Goal: Navigation & Orientation: Find specific page/section

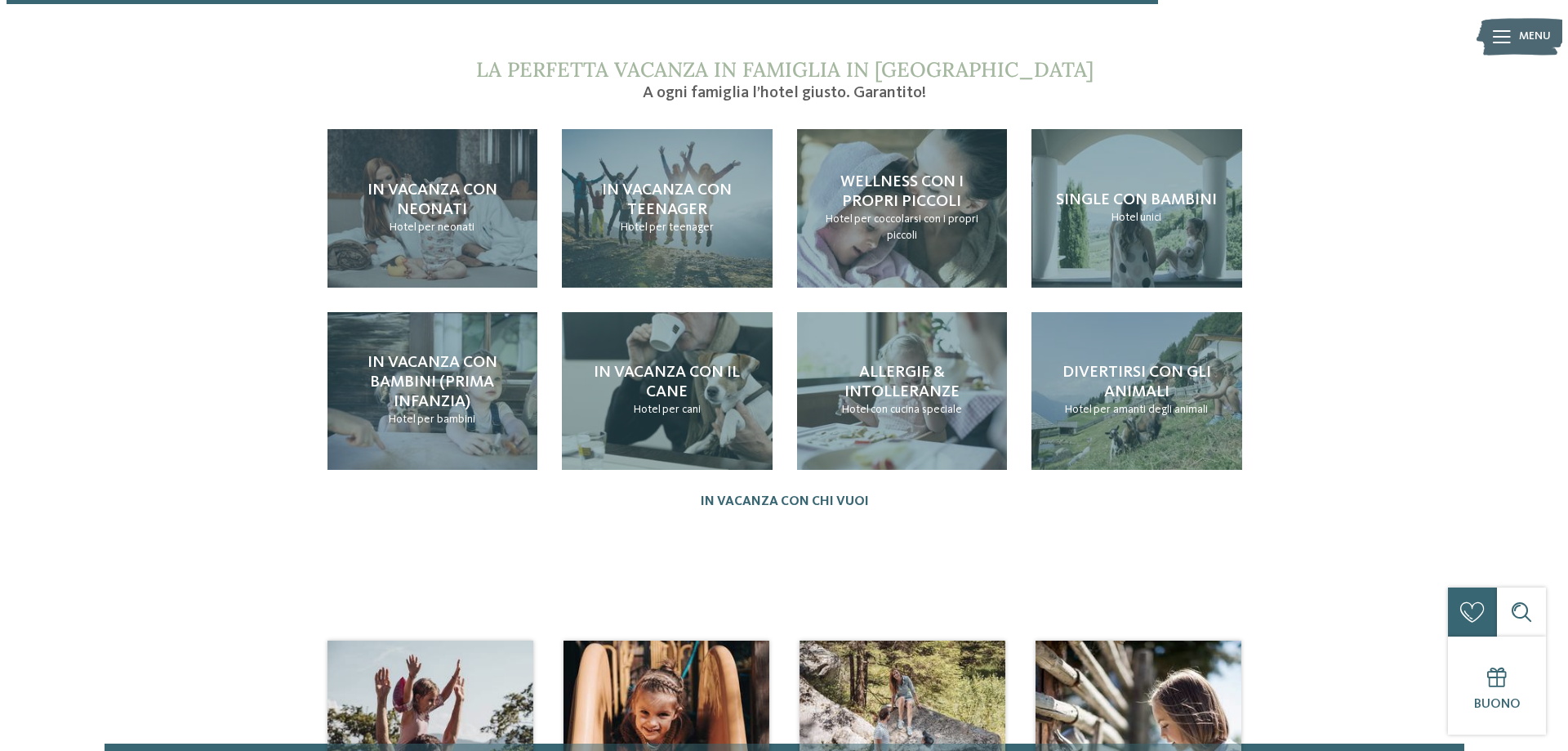
scroll to position [1715, 0]
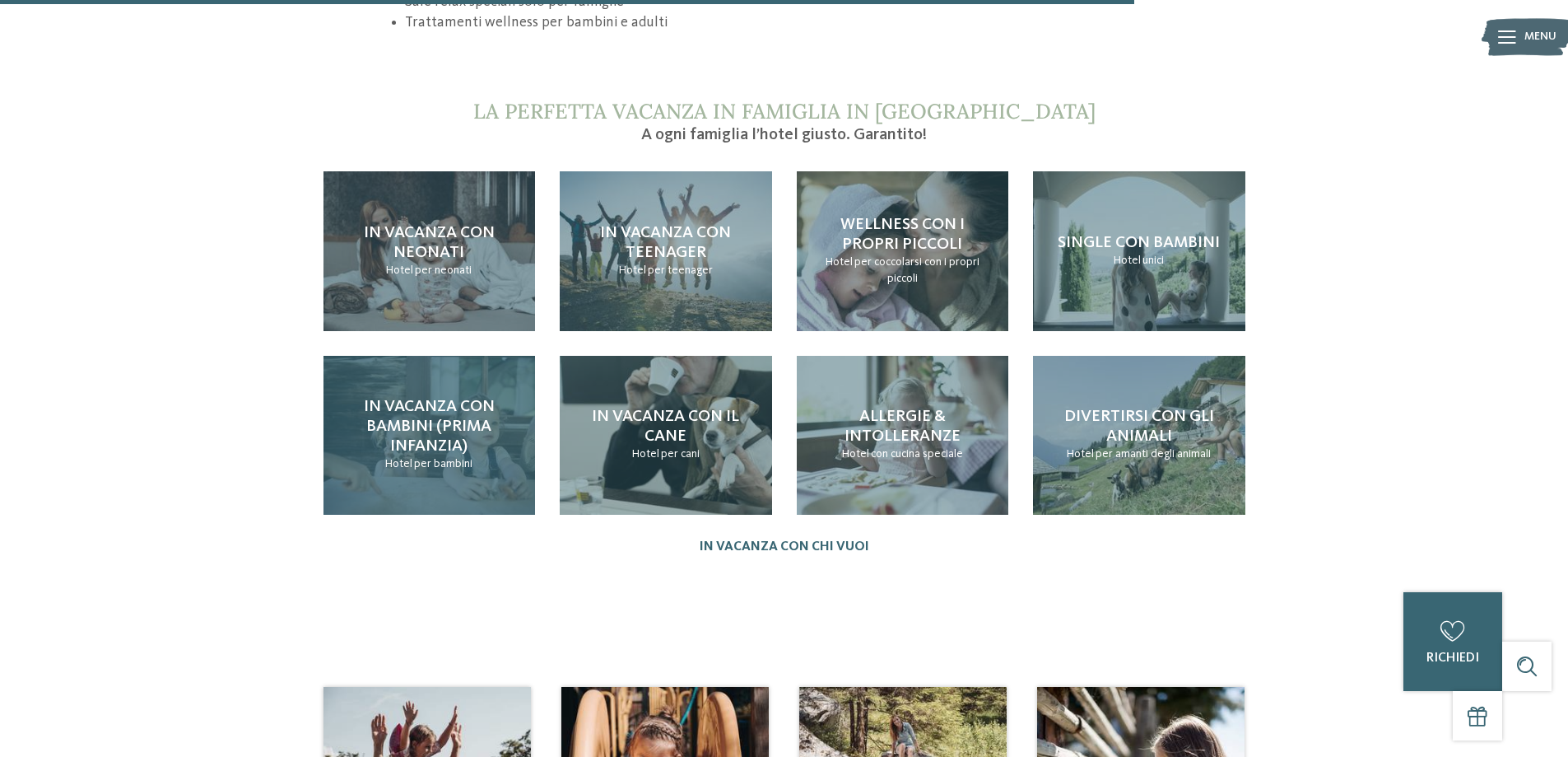
click at [421, 399] on span "In vacanza con bambini (prima infanzia)" at bounding box center [429, 426] width 131 height 56
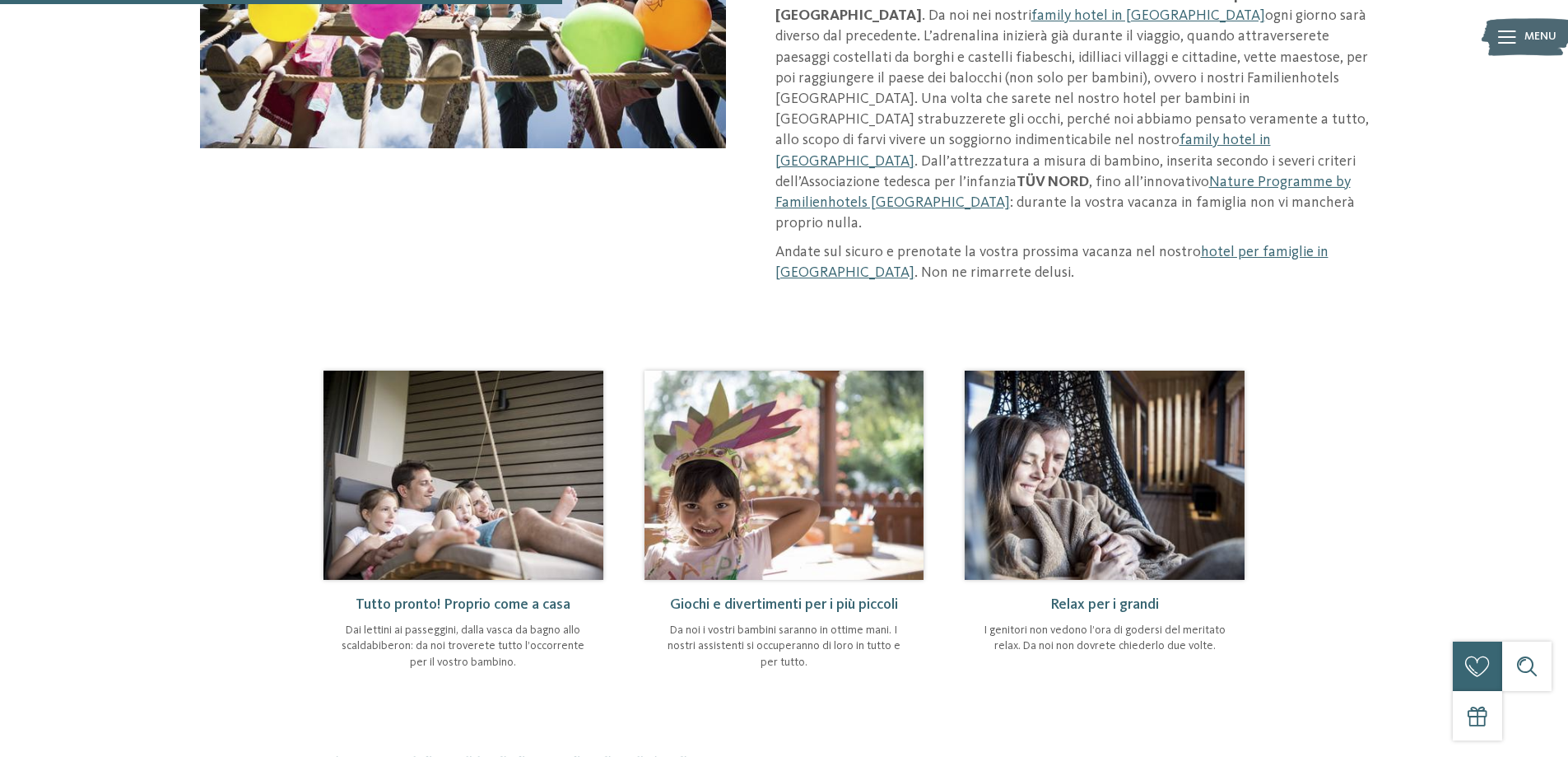
scroll to position [308, 0]
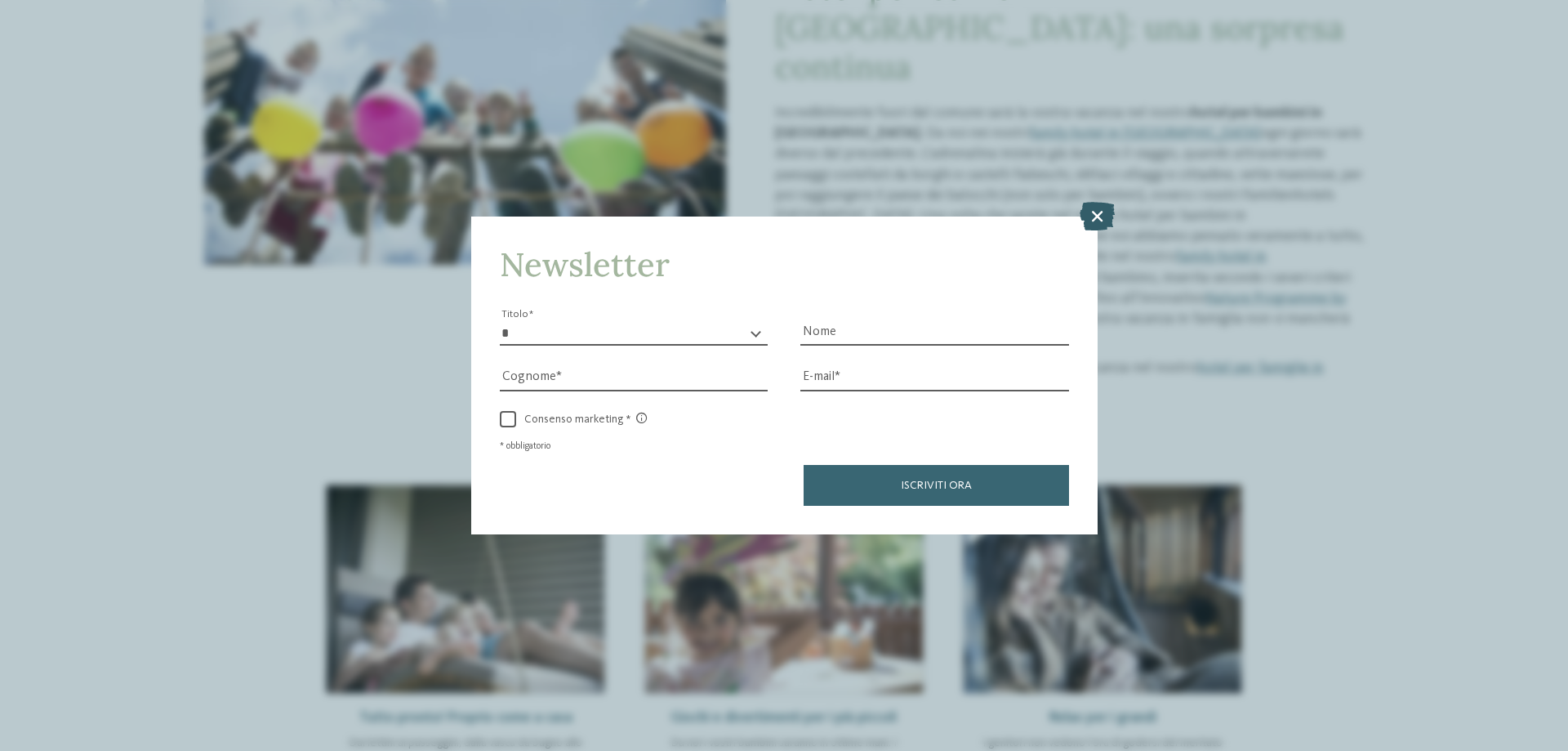
click at [1100, 220] on icon at bounding box center [1097, 216] width 35 height 28
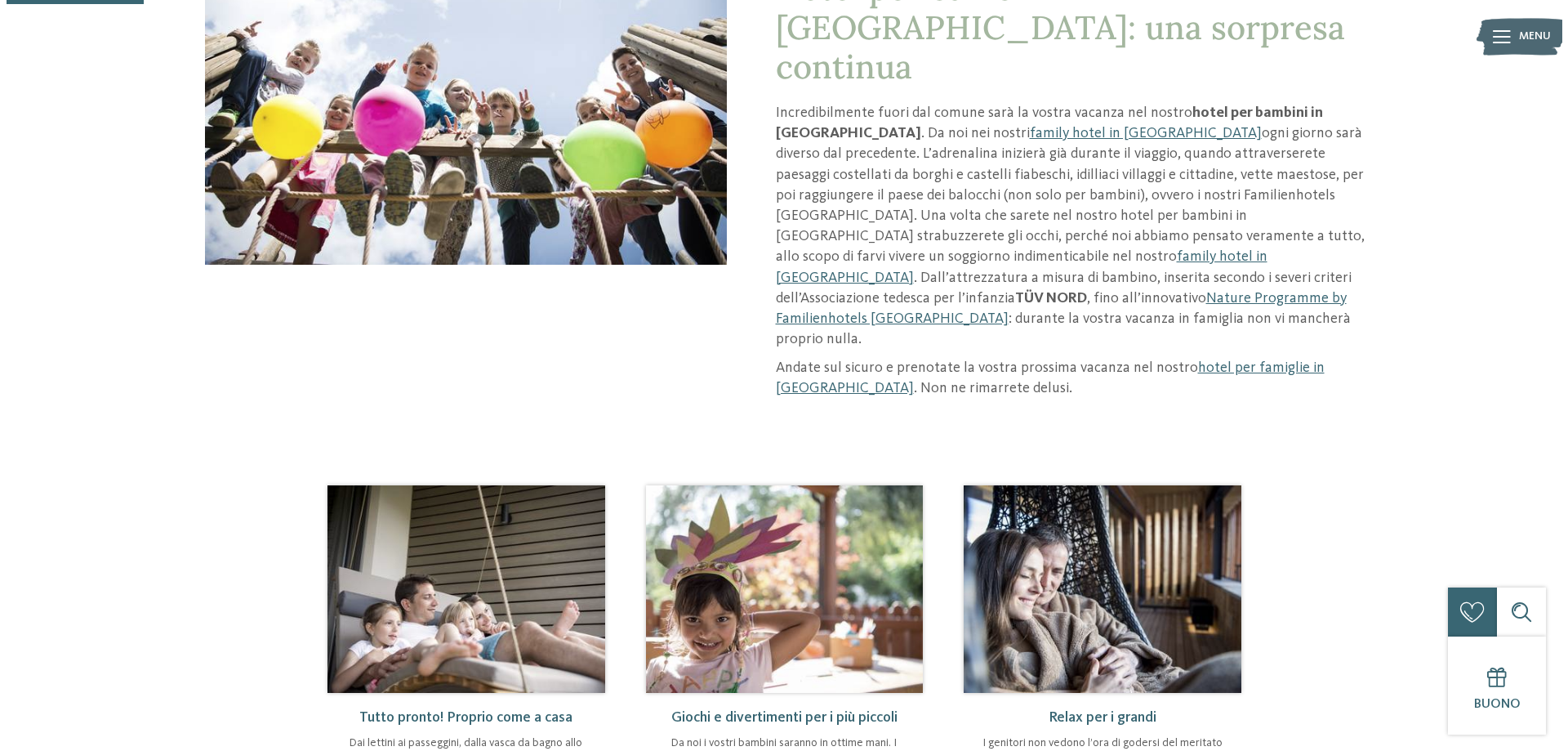
scroll to position [0, 0]
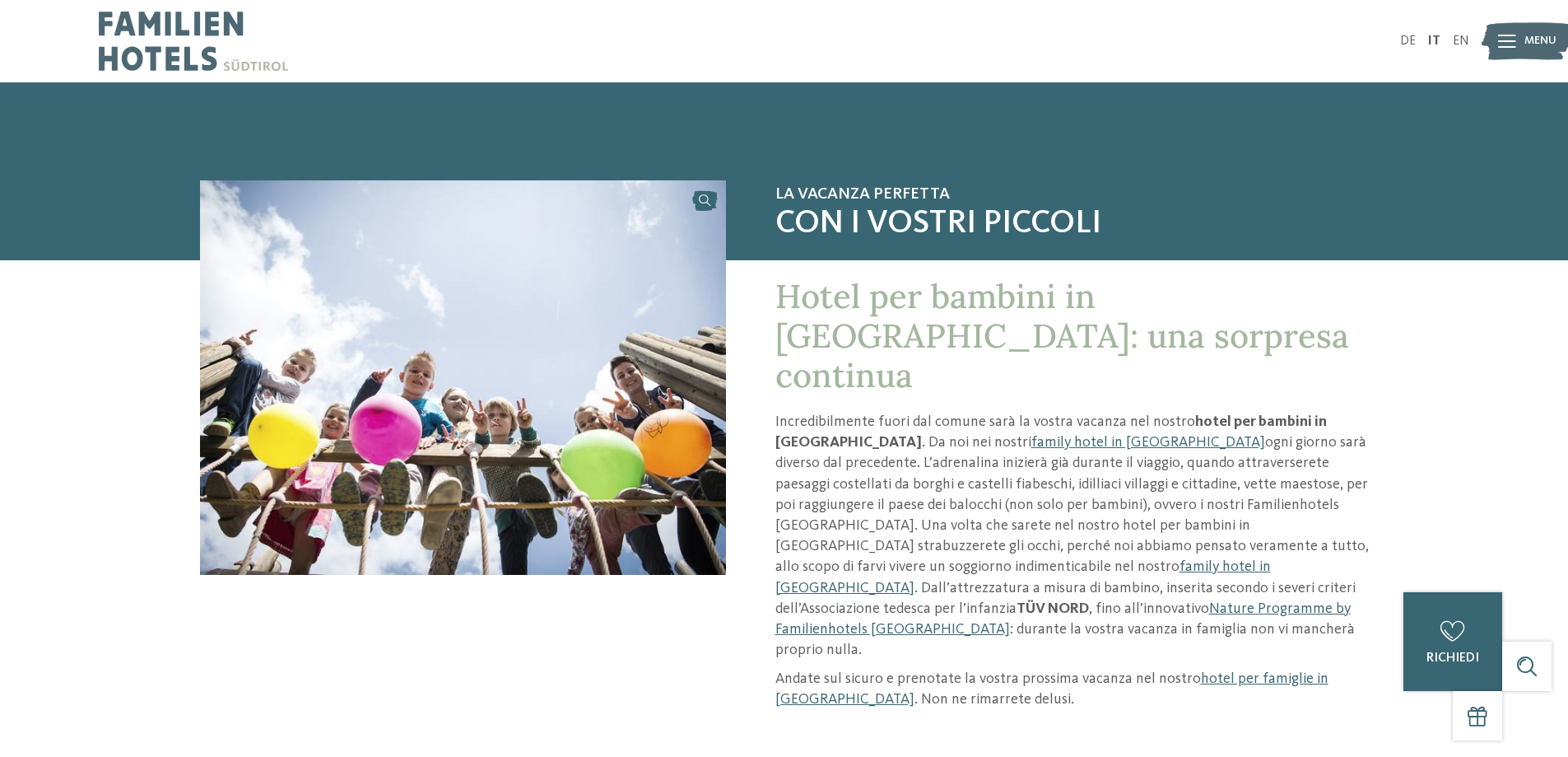
click at [1537, 50] on div "Menu" at bounding box center [1540, 41] width 32 height 41
